Goal: Information Seeking & Learning: Compare options

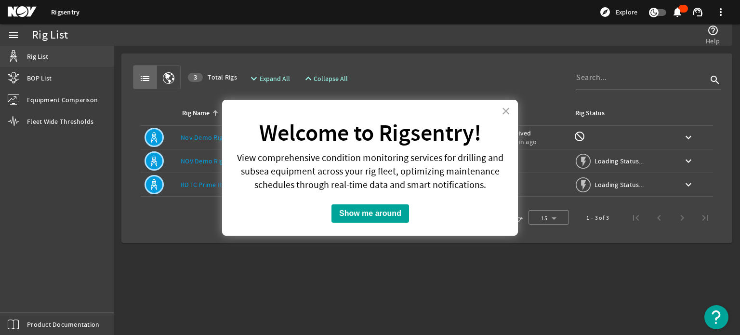
click at [48, 59] on link "Rig List" at bounding box center [57, 56] width 114 height 21
click at [505, 107] on button "×" at bounding box center [505, 110] width 9 height 15
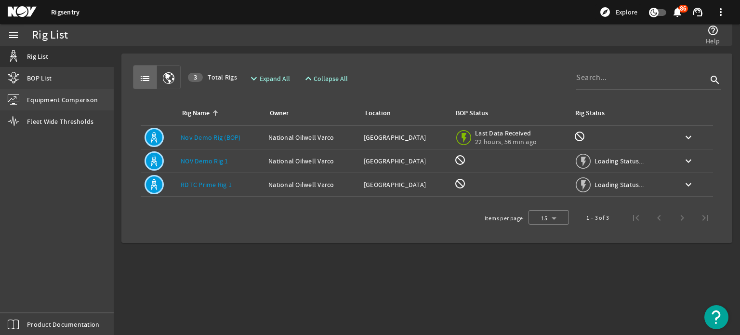
click at [42, 100] on span "Equipment Comparison" at bounding box center [62, 100] width 71 height 10
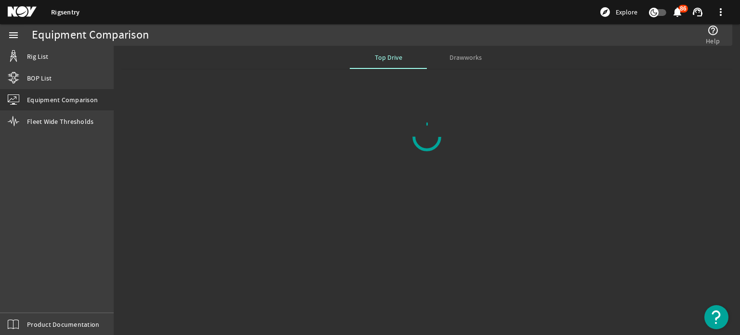
click at [464, 59] on span "Drawworks" at bounding box center [465, 57] width 32 height 7
